Goal: Entertainment & Leisure: Consume media (video, audio)

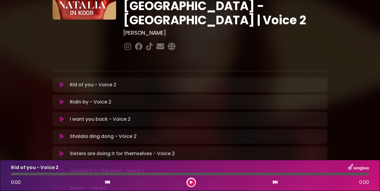
scroll to position [66, 0]
click at [62, 133] on icon at bounding box center [62, 136] width 4 height 6
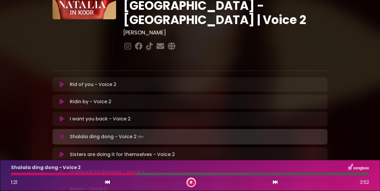
click at [107, 174] on div at bounding box center [73, 174] width 125 height 3
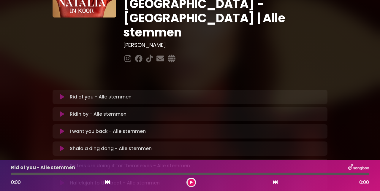
scroll to position [69, 0]
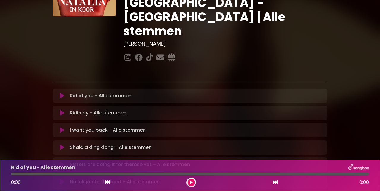
click at [63, 145] on icon at bounding box center [62, 148] width 4 height 6
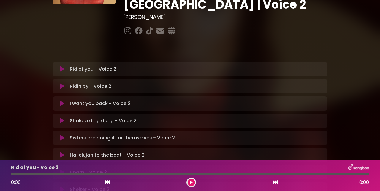
scroll to position [82, 0]
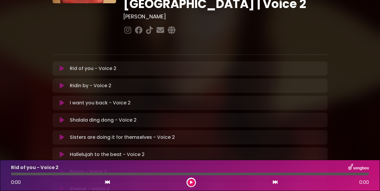
click at [63, 135] on icon at bounding box center [62, 138] width 4 height 6
